Goal: Communication & Community: Answer question/provide support

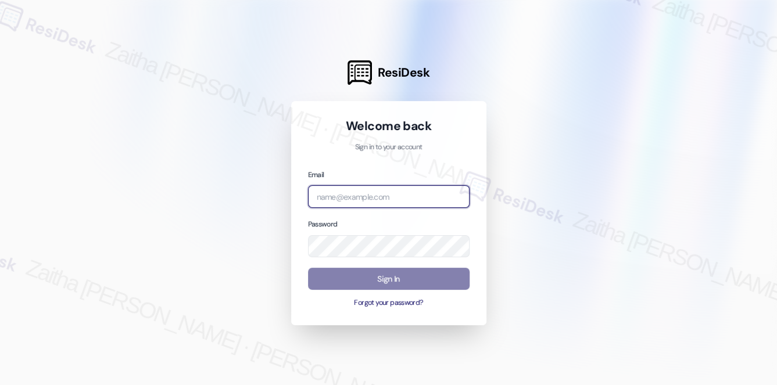
click at [349, 200] on input "email" at bounding box center [389, 196] width 162 height 23
type input "automated-surveys-root_management-zaitha.mae.[PERSON_NAME]@root_[DOMAIN_NAME]"
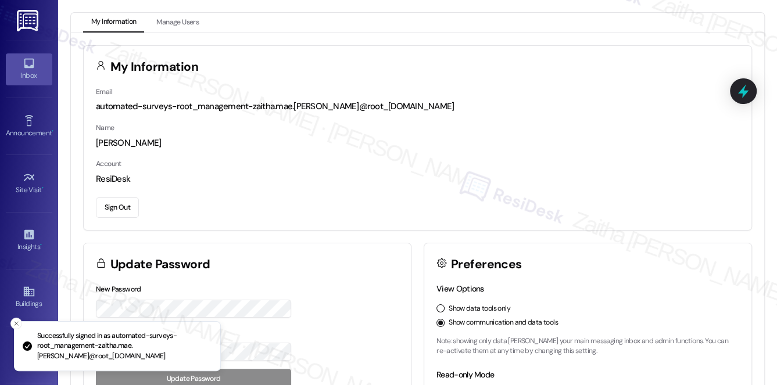
click at [20, 77] on div "Inbox" at bounding box center [29, 76] width 58 height 12
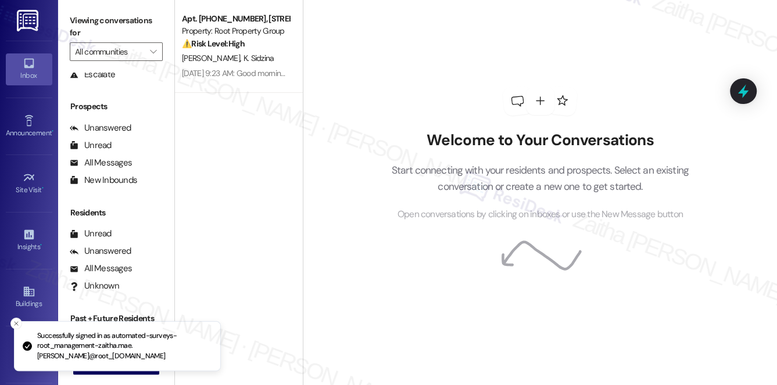
scroll to position [138, 0]
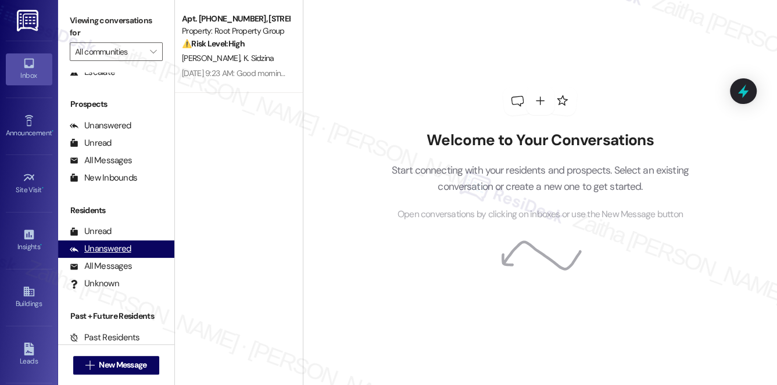
click at [108, 249] on div "Unanswered" at bounding box center [101, 249] width 62 height 12
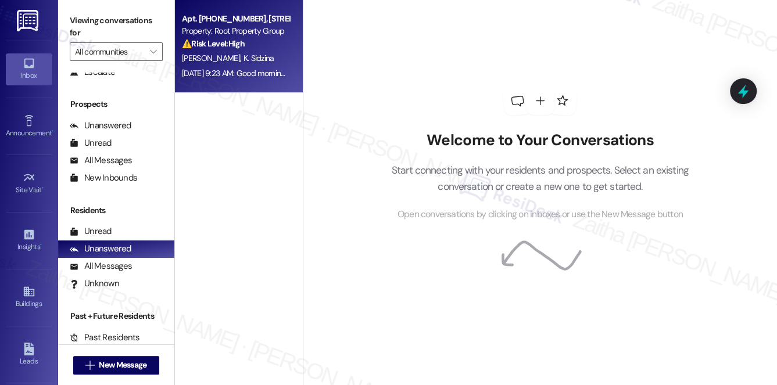
click at [270, 56] on div "[PERSON_NAME] [PERSON_NAME]" at bounding box center [236, 58] width 110 height 15
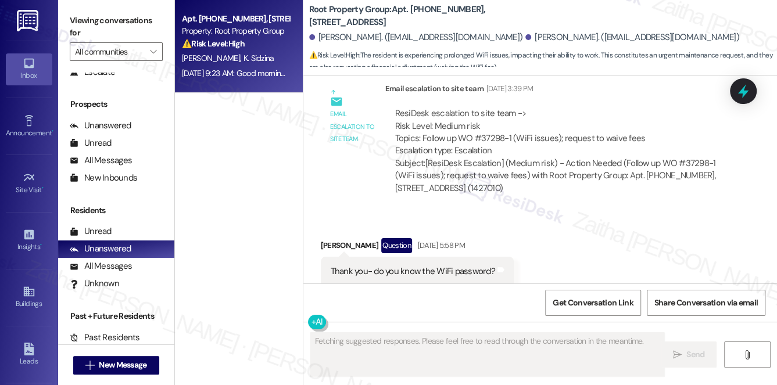
scroll to position [3343, 0]
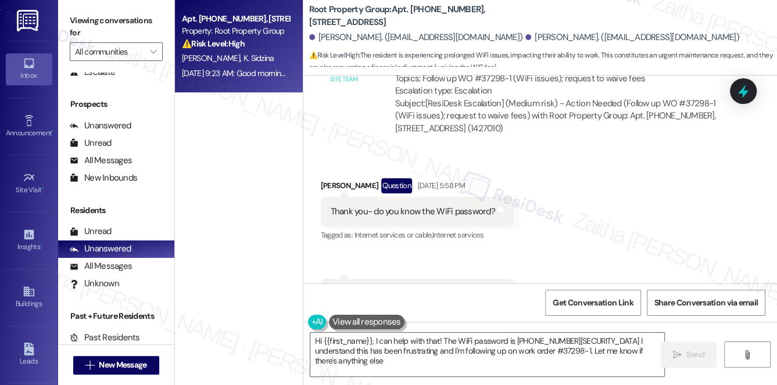
type textarea "Hi {{first_name}}, I can help with that! The WiFi password is [PHONE_NUMBER][SE…"
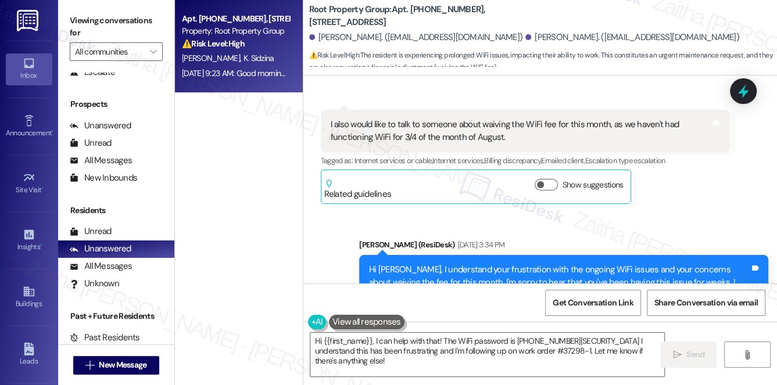
scroll to position [2973, 0]
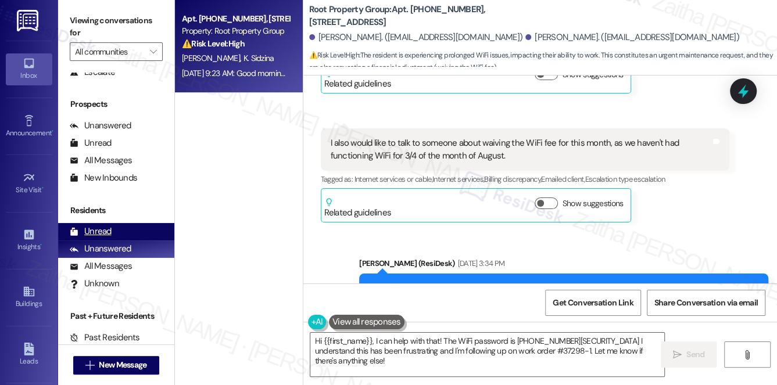
click at [112, 228] on div "Unread (0)" at bounding box center [116, 231] width 116 height 17
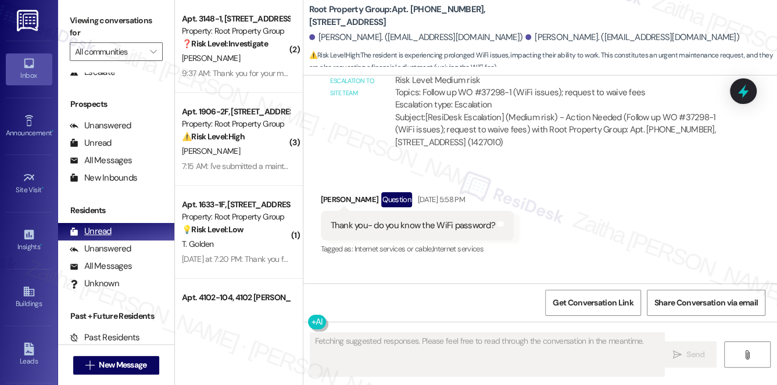
scroll to position [3343, 0]
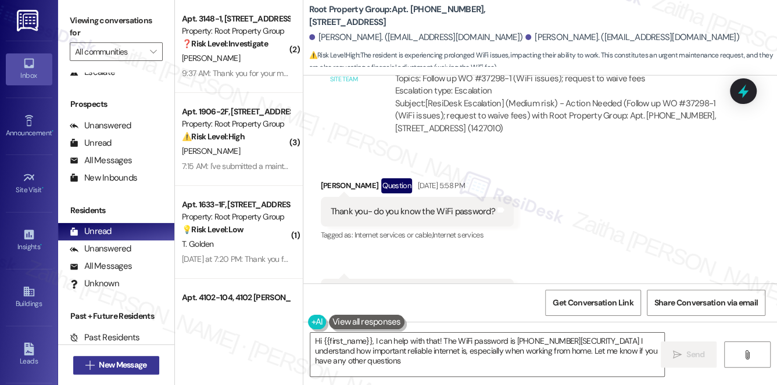
type textarea "Hi {{first_name}}, I can help with that! The WiFi password is [PHONE_NUMBER][SE…"
click at [118, 366] on span "New Message" at bounding box center [123, 365] width 48 height 12
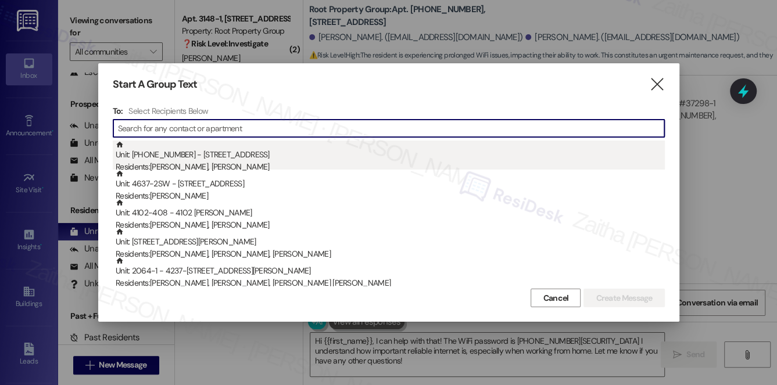
paste input "[PERSON_NAME]"
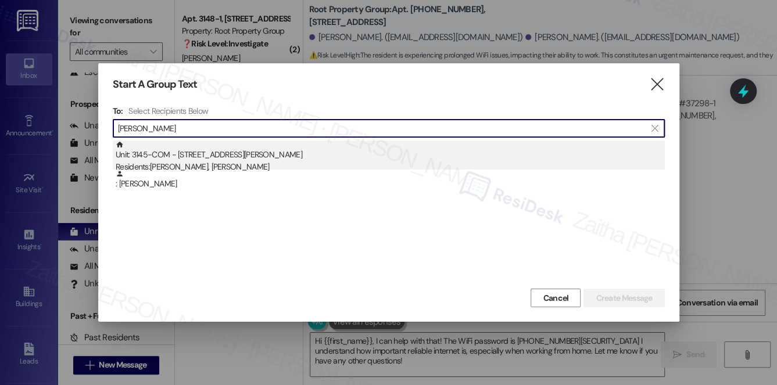
type input "[PERSON_NAME]"
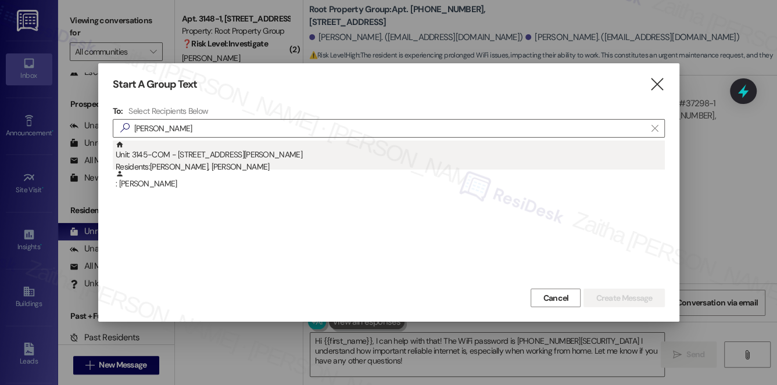
click at [246, 162] on div "Residents: [PERSON_NAME], [PERSON_NAME]" at bounding box center [390, 167] width 549 height 12
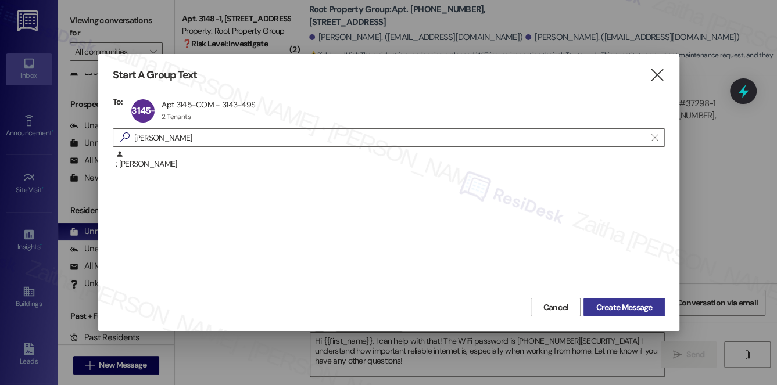
click at [615, 304] on span "Create Message" at bounding box center [623, 308] width 56 height 12
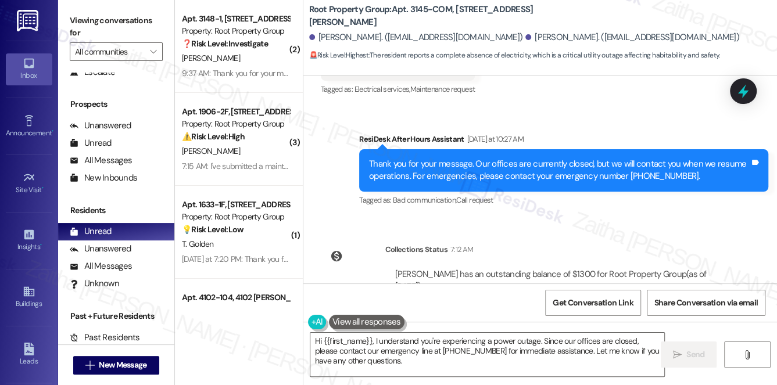
scroll to position [785, 0]
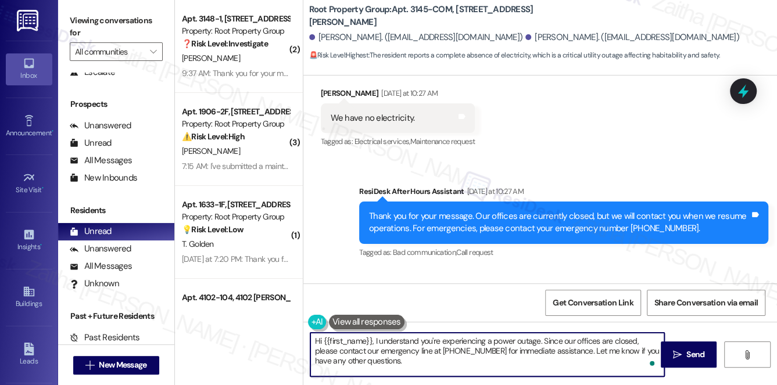
drag, startPoint x: 540, startPoint y: 338, endPoint x: 545, endPoint y: 366, distance: 28.9
click at [545, 366] on textarea "Hi {{first_name}}, I understand you're experiencing a power outage. Since our o…" at bounding box center [487, 355] width 354 height 44
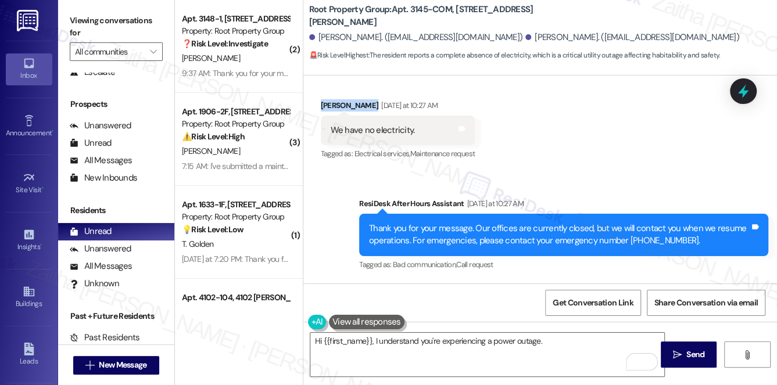
scroll to position [772, 0]
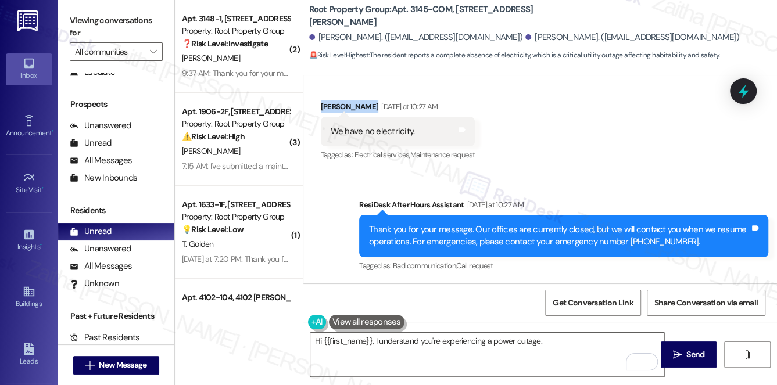
drag, startPoint x: 320, startPoint y: 92, endPoint x: 369, endPoint y: 104, distance: 50.2
click at [369, 104] on div "[PERSON_NAME] [DATE] at 10:27 AM" at bounding box center [398, 109] width 155 height 16
copy div "[PERSON_NAME]"
click at [561, 116] on div "Received via SMS [PERSON_NAME] [DATE] at 10:27 AM We have no electricity. Tags …" at bounding box center [539, 123] width 473 height 98
drag, startPoint x: 325, startPoint y: 131, endPoint x: 432, endPoint y: 126, distance: 107.6
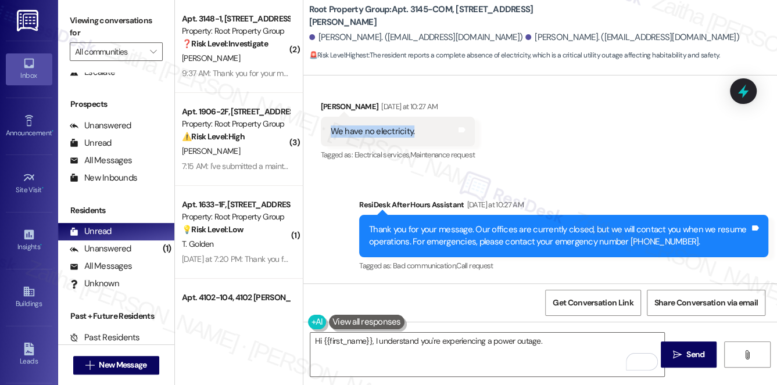
click at [432, 126] on div "We have no electricity. Tags and notes" at bounding box center [398, 132] width 155 height 30
copy div "We have no electricity."
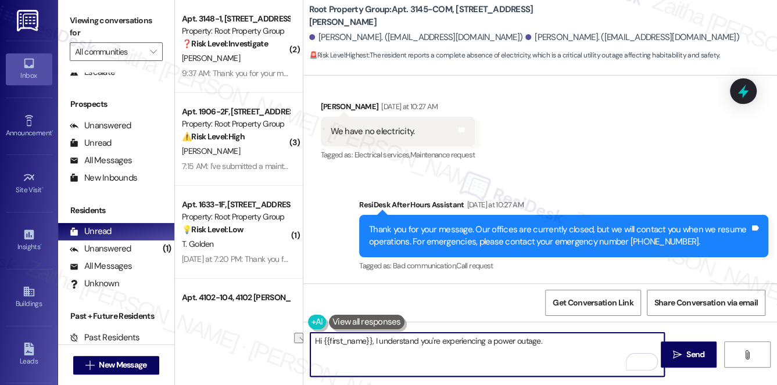
drag, startPoint x: 374, startPoint y: 337, endPoint x: 559, endPoint y: 347, distance: 185.6
click at [559, 347] on textarea "Hi {{first_name}}, I understand you're experiencing a power outage." at bounding box center [487, 355] width 354 height 44
paste textarea "I’m sorry to hear about the electricity issue. Could you please confirm if this…"
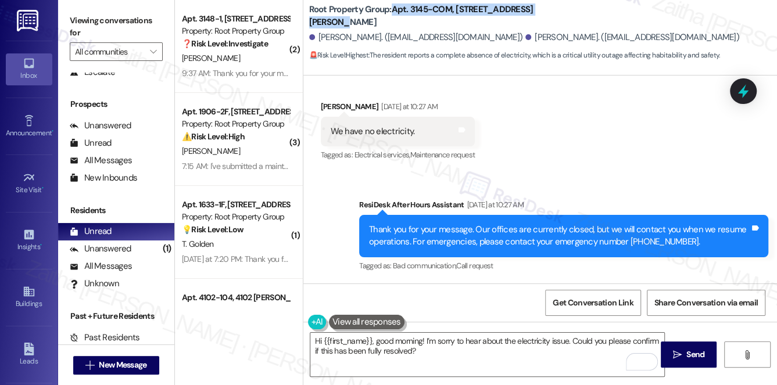
drag, startPoint x: 392, startPoint y: 7, endPoint x: 394, endPoint y: 21, distance: 14.8
click at [394, 21] on b "Root Property Group: Apt. 3145-COM, [STREET_ADDRESS][PERSON_NAME]" at bounding box center [425, 15] width 232 height 25
copy b "Apt. 3145-COM, [STREET_ADDRESS][PERSON_NAME]"
click at [329, 103] on div "[PERSON_NAME] [DATE] at 10:27 AM" at bounding box center [398, 109] width 155 height 16
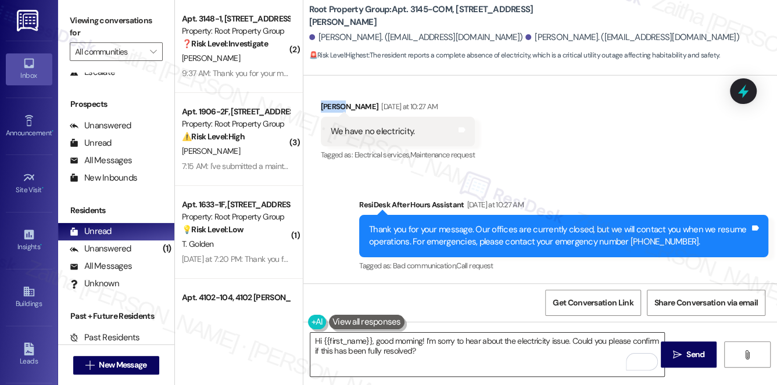
copy div "[PERSON_NAME]"
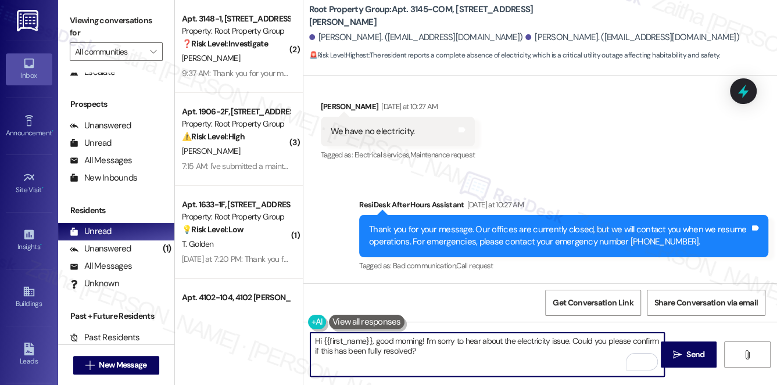
click at [350, 339] on textarea "Hi {{first_name}}, good morning! I’m sorry to hear about the electricity issue.…" at bounding box center [487, 355] width 354 height 44
paste textarea "[PERSON_NAME]"
click at [542, 339] on textarea "Hi [PERSON_NAME], good morning! I’m sorry to hear about the electricity issue. …" at bounding box center [487, 355] width 354 height 44
type textarea "Hi [PERSON_NAME], good morning! I’m sorry to hear about the electricity issue. …"
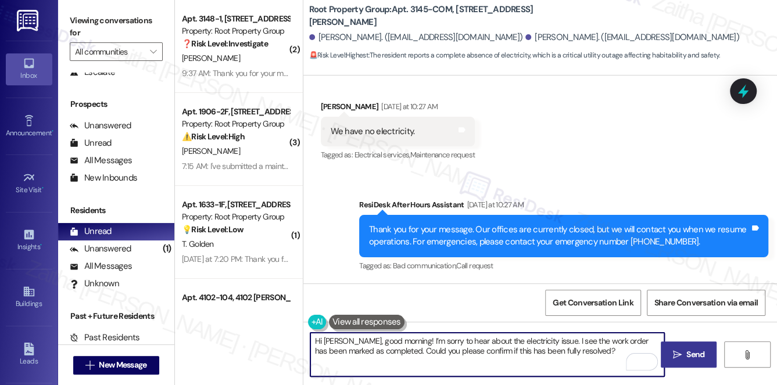
click at [676, 350] on icon "" at bounding box center [677, 354] width 9 height 9
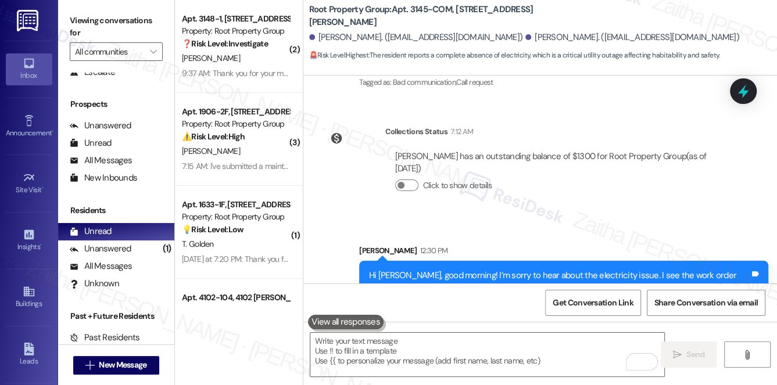
scroll to position [984, 0]
